Goal: Task Accomplishment & Management: Use online tool/utility

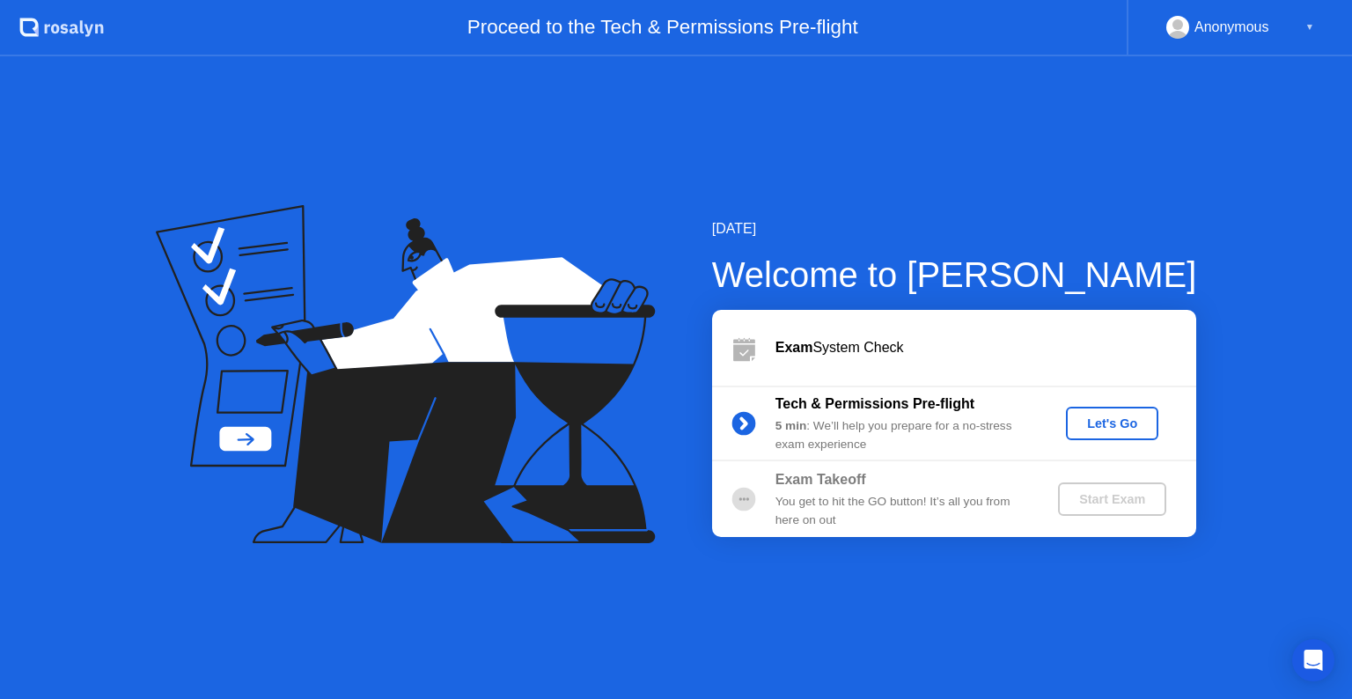
click at [1112, 419] on div "Let's Go" at bounding box center [1112, 423] width 78 height 14
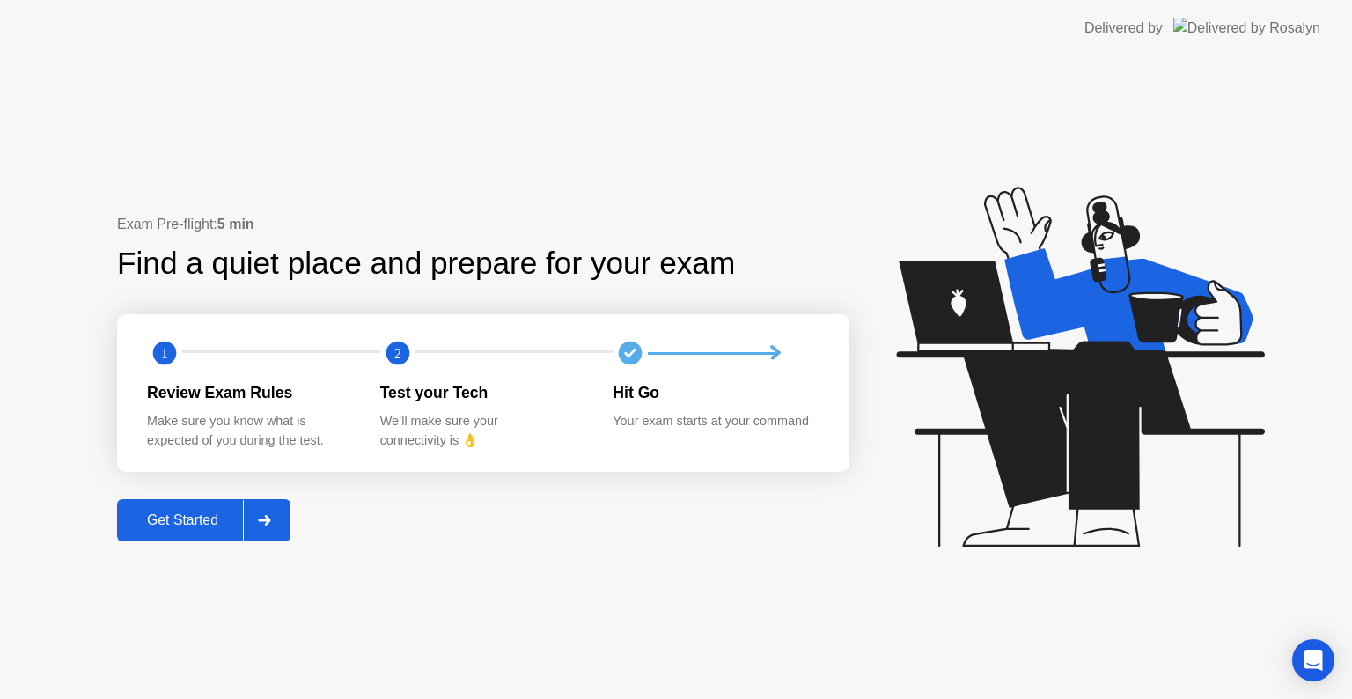
click at [197, 518] on div "Get Started" at bounding box center [182, 520] width 121 height 16
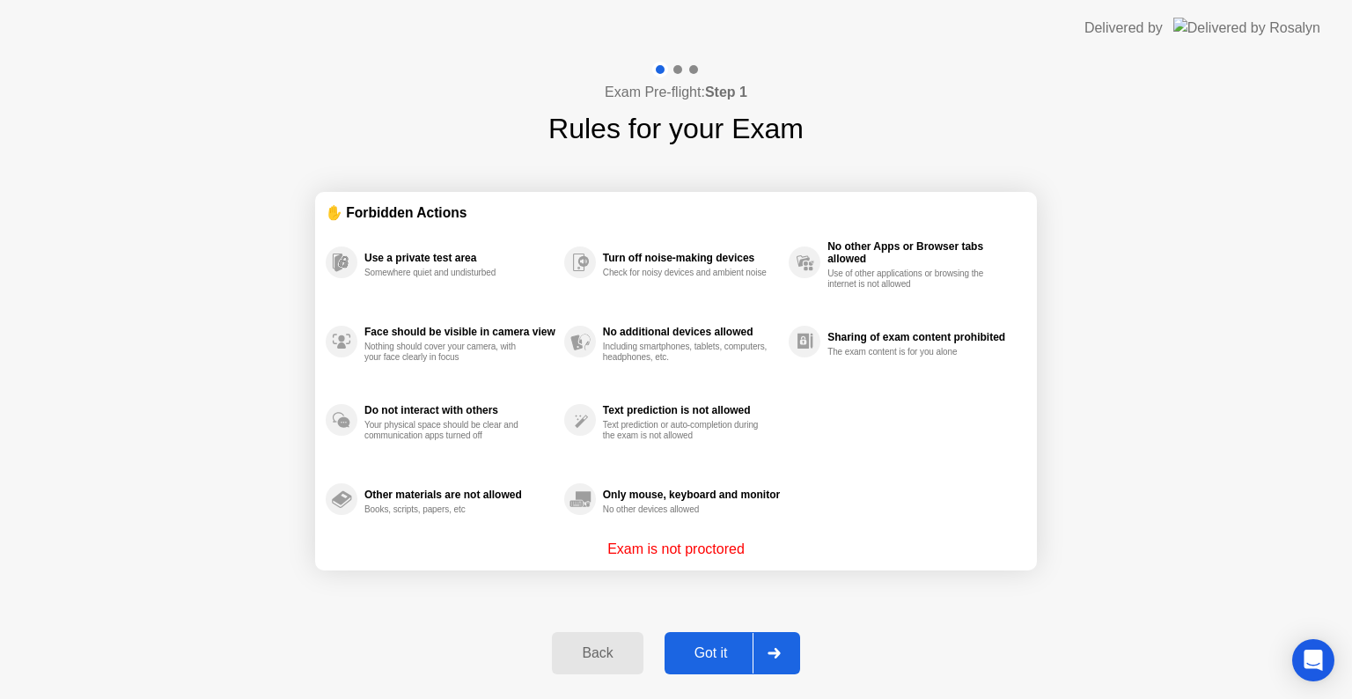
click at [940, 600] on div "✋ Forbidden Actions Use a private test area Somewhere quiet and undisturbed Fac…" at bounding box center [676, 381] width 722 height 463
click at [706, 650] on div "Got it" at bounding box center [711, 653] width 83 height 16
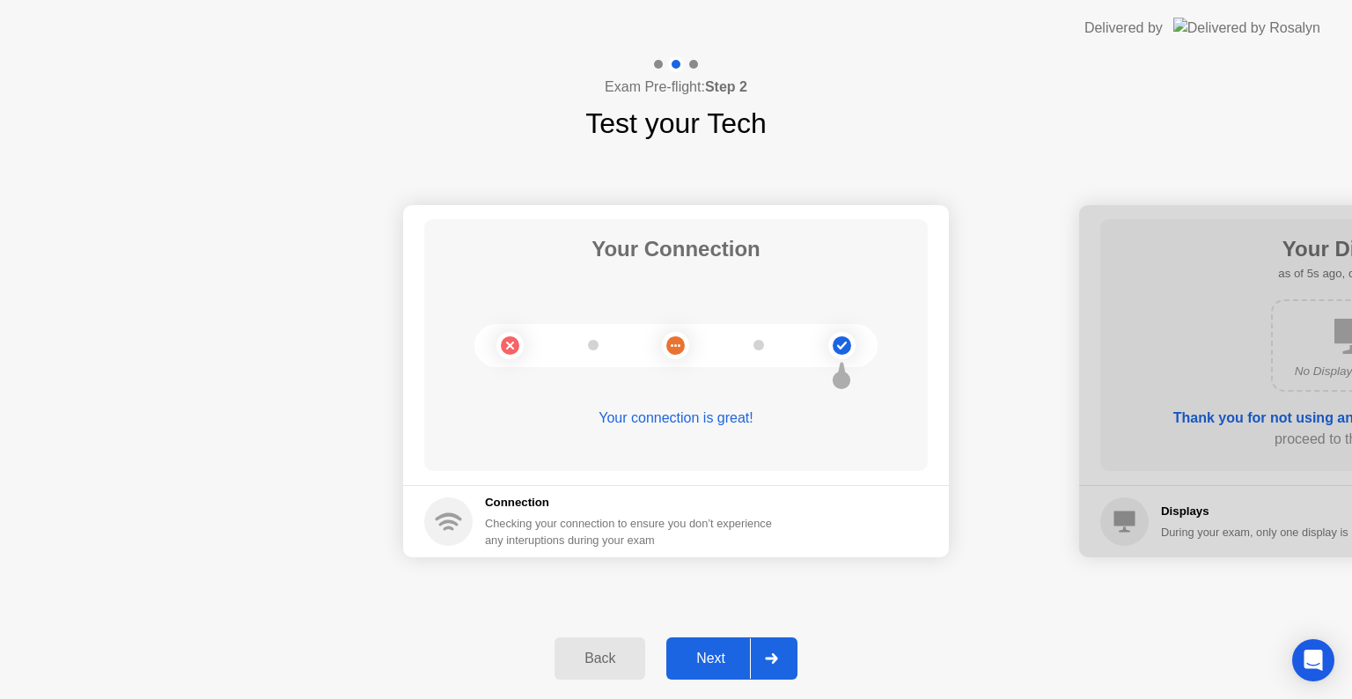
click at [716, 653] on div "Next" at bounding box center [711, 658] width 78 height 16
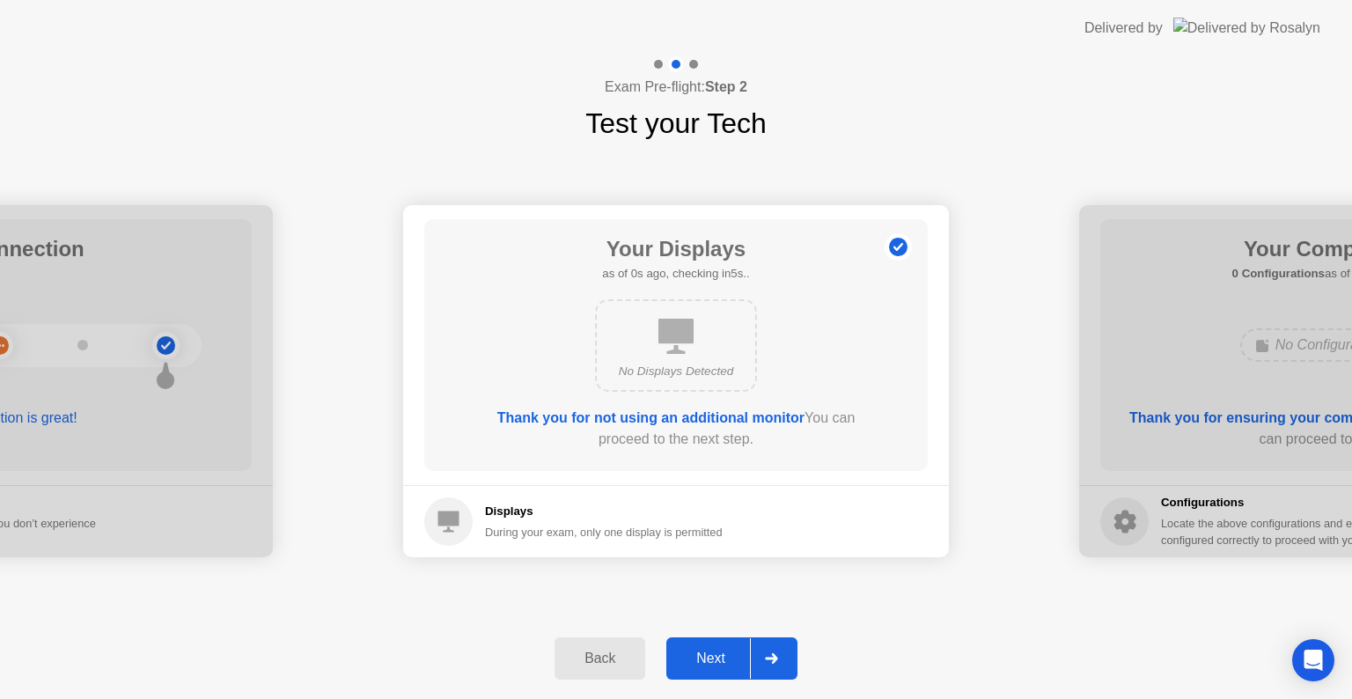
click at [716, 653] on div "Next" at bounding box center [711, 658] width 78 height 16
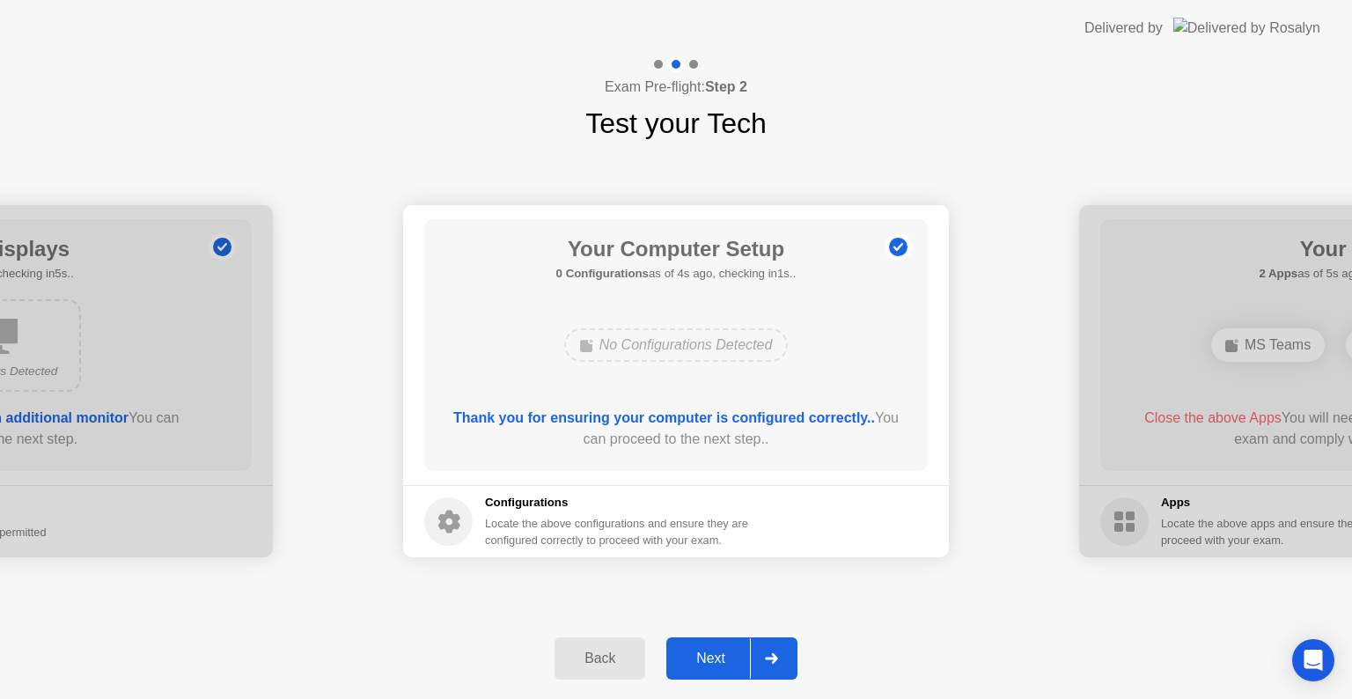
click at [716, 653] on div "Next" at bounding box center [711, 658] width 78 height 16
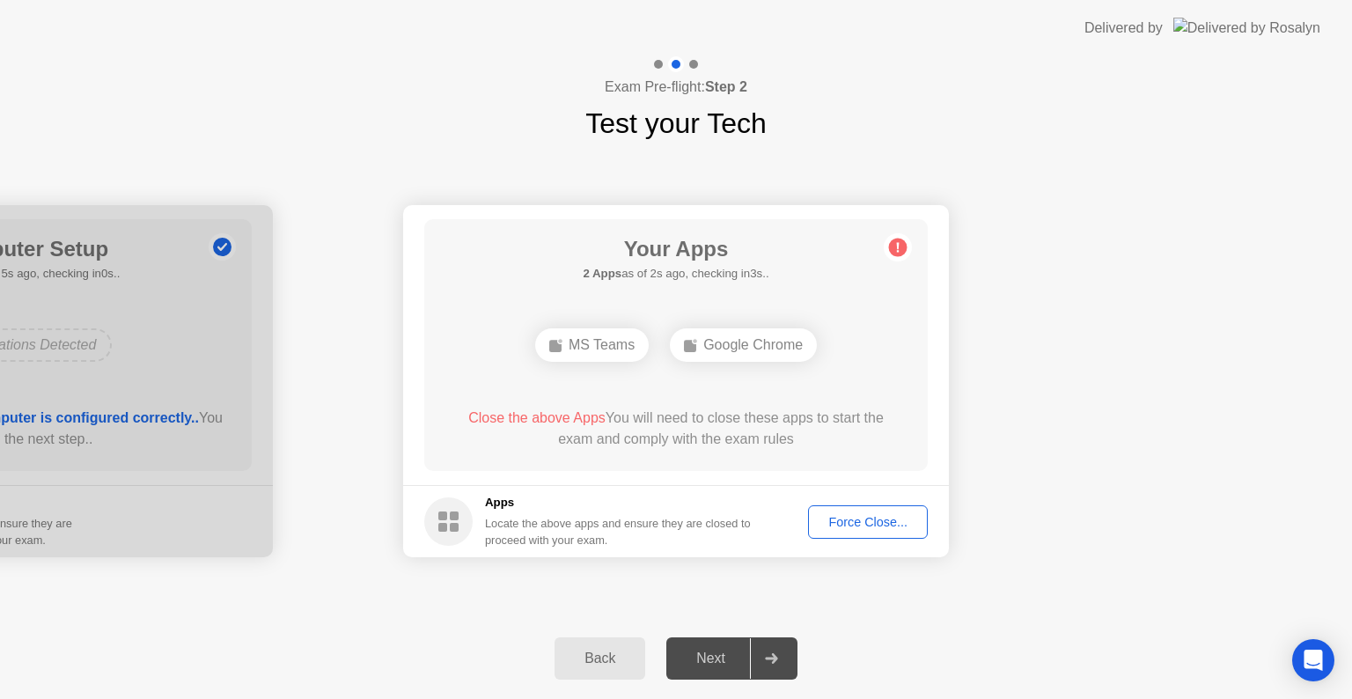
click at [889, 521] on div "Force Close..." at bounding box center [867, 522] width 107 height 14
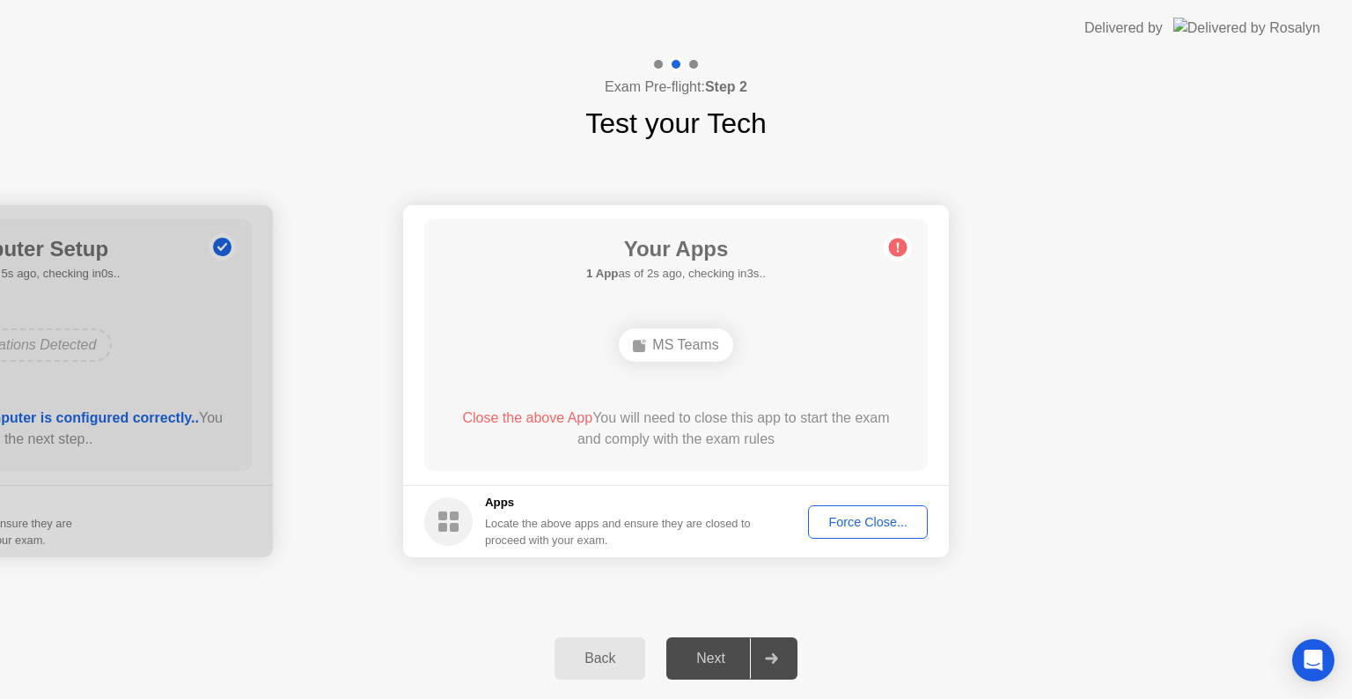
click at [873, 515] on div "Force Close..." at bounding box center [867, 522] width 107 height 14
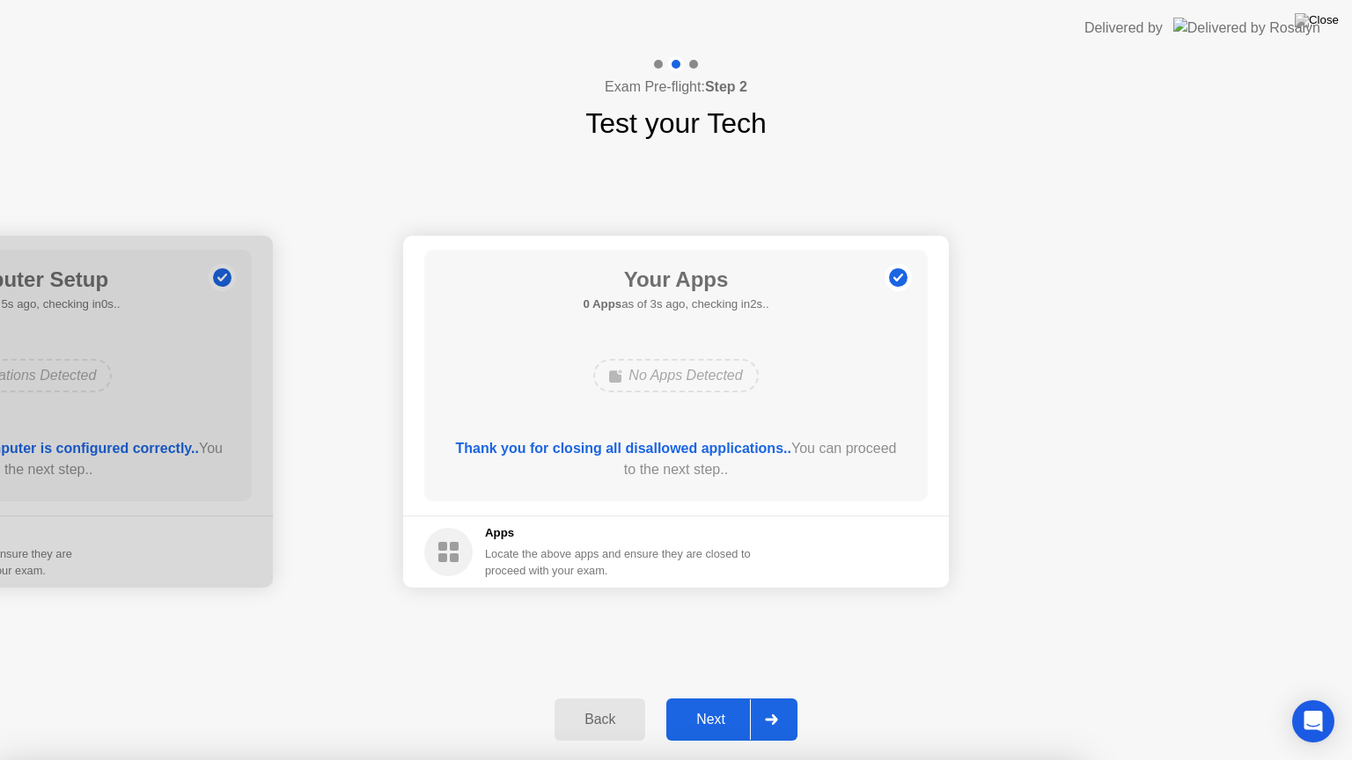
click at [715, 698] on button "Next" at bounding box center [731, 720] width 131 height 42
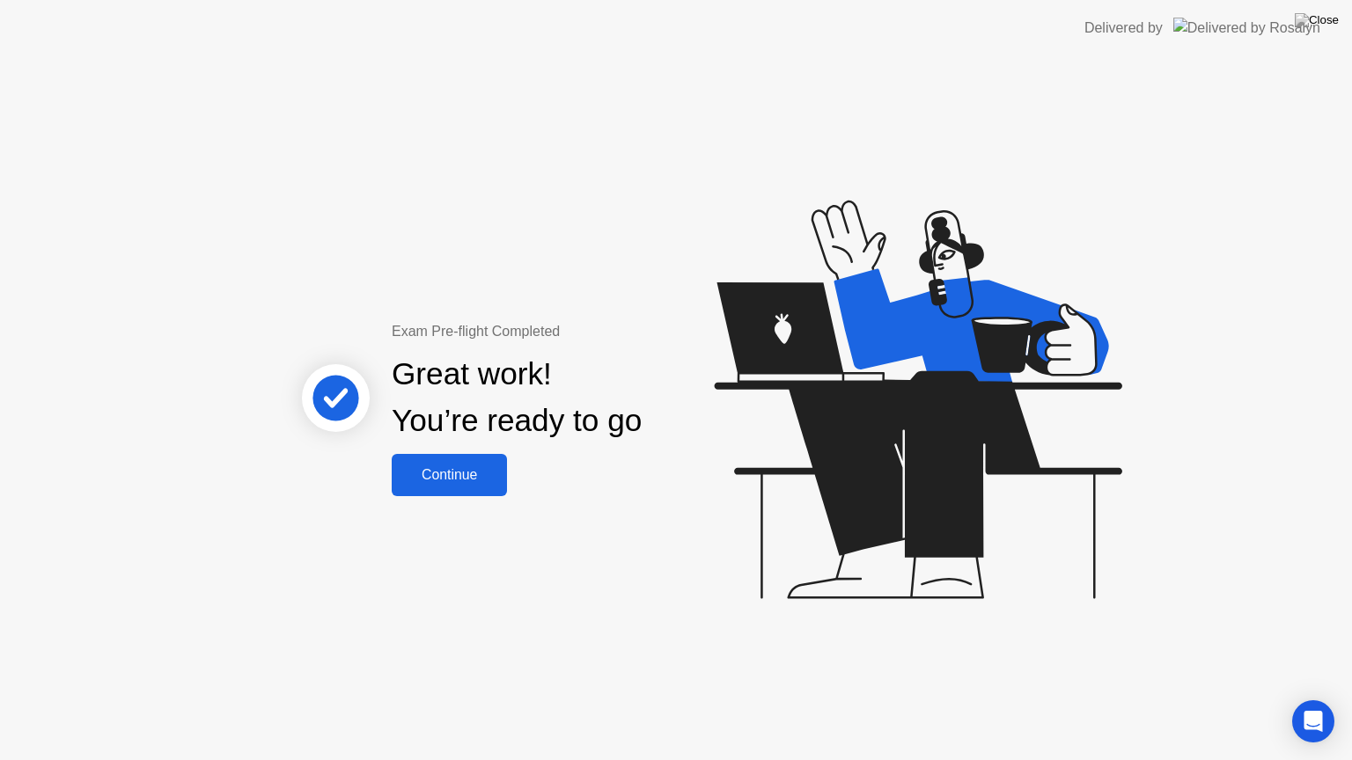
click at [450, 463] on button "Continue" at bounding box center [449, 475] width 115 height 42
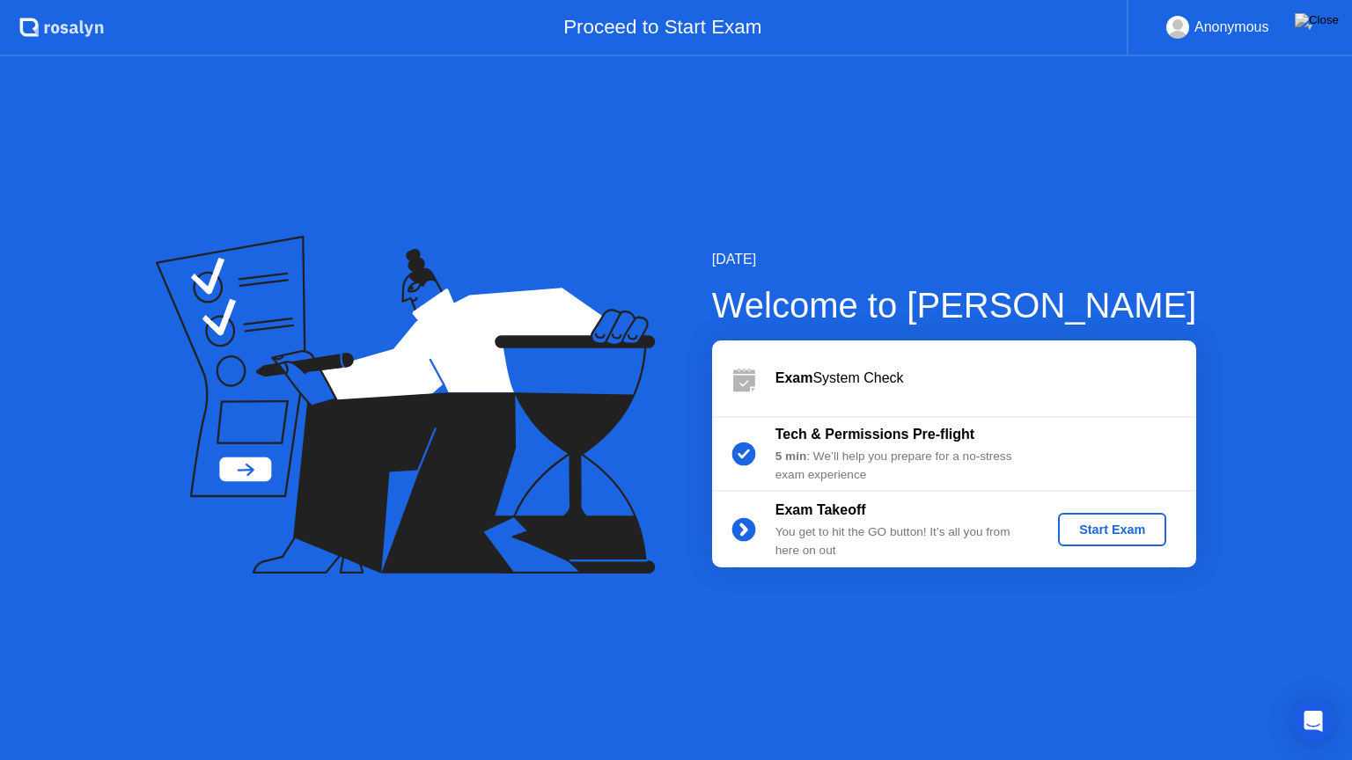
click at [1123, 525] on div "Start Exam" at bounding box center [1112, 530] width 94 height 14
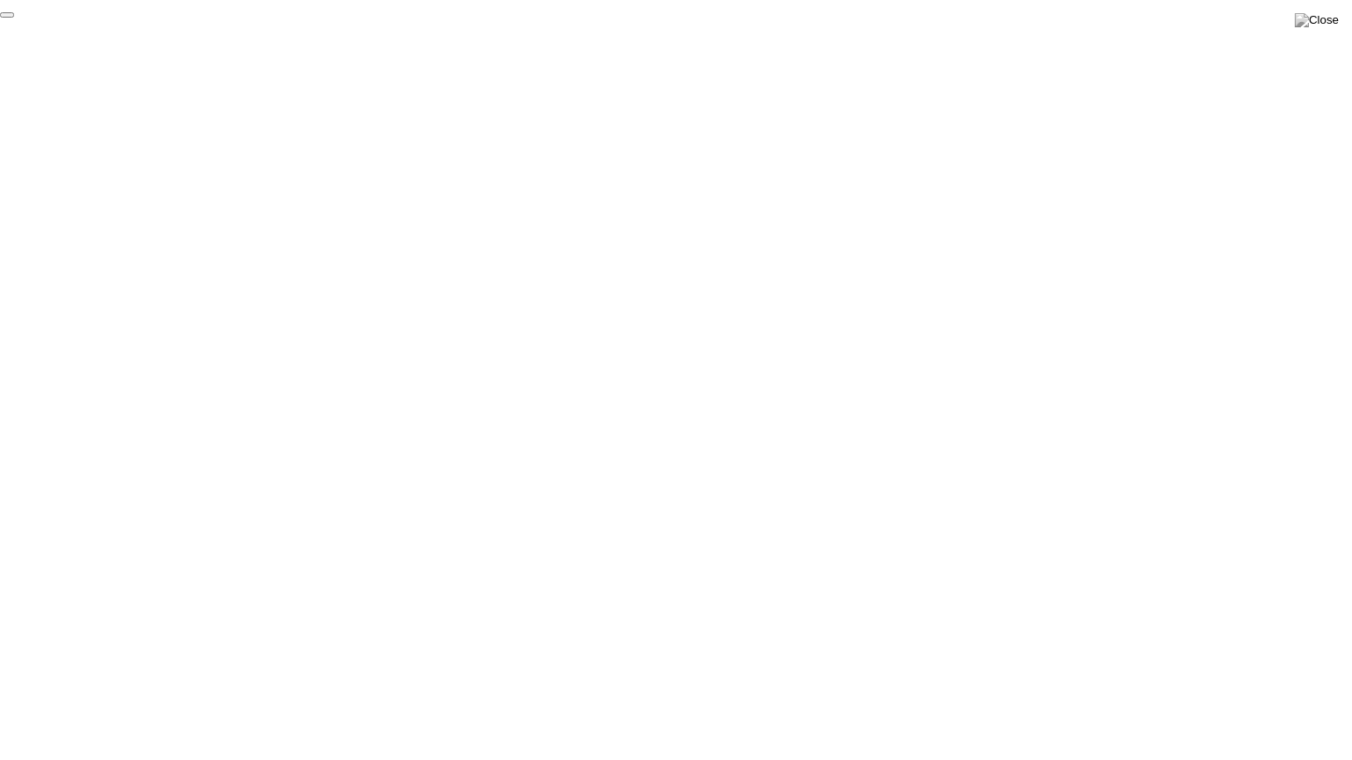
click div "End Proctoring Session"
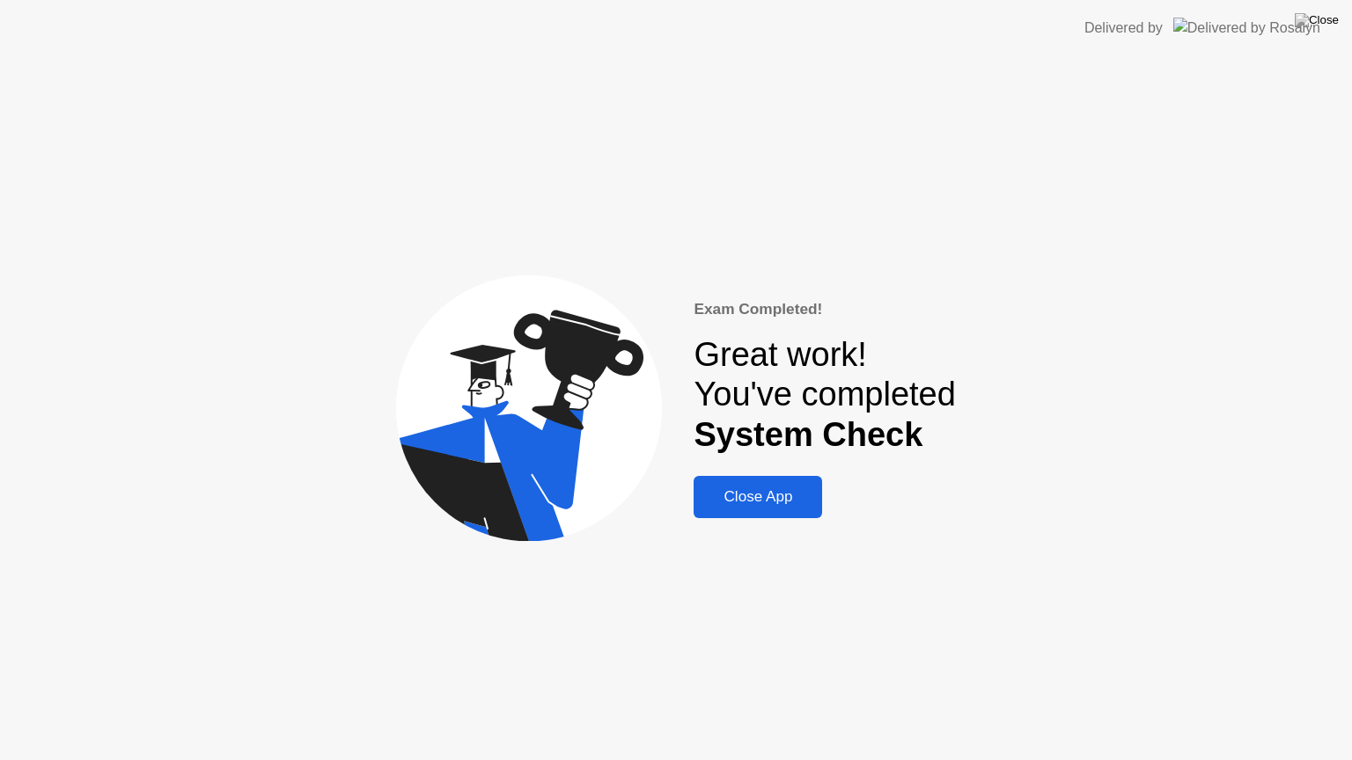
click at [746, 499] on div "Close App" at bounding box center [758, 497] width 118 height 18
